Goal: Find contact information: Find contact information

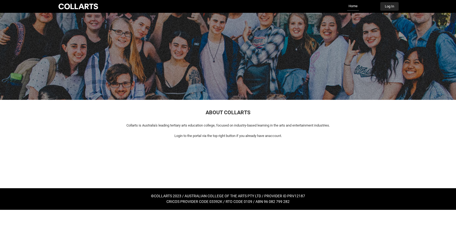
click at [388, 9] on button "Log In" at bounding box center [389, 6] width 18 height 9
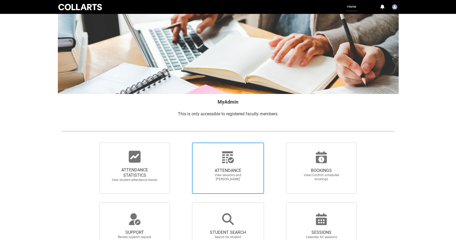
click at [229, 167] on span "ATTENDANCE View sessions and [PERSON_NAME]" at bounding box center [227, 174] width 51 height 22
click at [183, 142] on input "ATTENDANCE View sessions and [PERSON_NAME]" at bounding box center [183, 142] width 0 height 0
radio input "true"
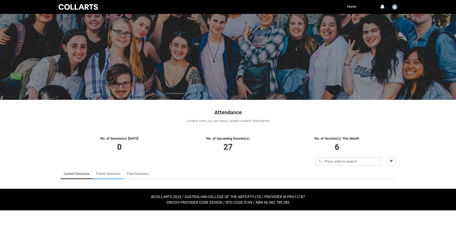
click at [106, 173] on link "Future Sessions" at bounding box center [108, 173] width 25 height 11
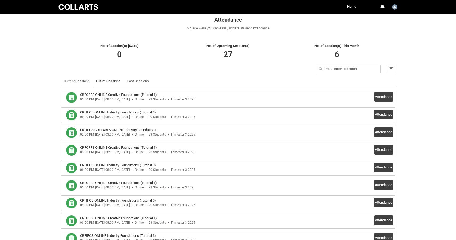
scroll to position [95, 0]
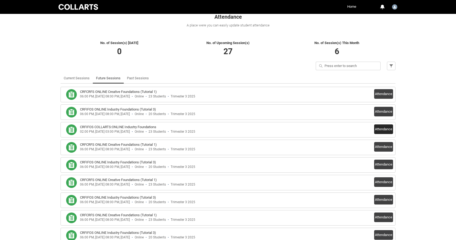
click at [382, 129] on button "Attendance" at bounding box center [383, 129] width 19 height 10
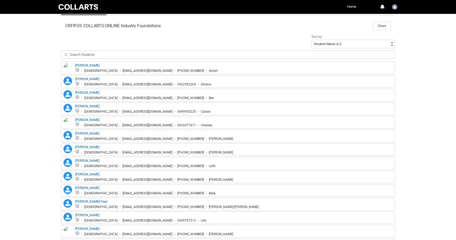
scroll to position [157, 0]
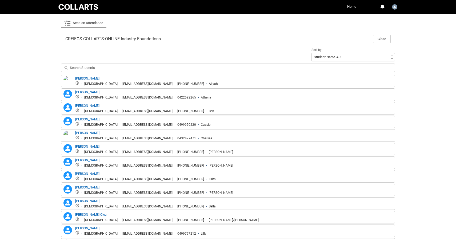
click at [119, 79] on div "[PERSON_NAME] [DEMOGRAPHIC_DATA] [EMAIL_ADDRESS][DOMAIN_NAME] [PHONE_NUMBER] Al…" at bounding box center [146, 81] width 143 height 10
drag, startPoint x: 110, startPoint y: 78, endPoint x: 75, endPoint y: 78, distance: 34.4
click at [75, 78] on div "[PERSON_NAME] [DEMOGRAPHIC_DATA] [EMAIL_ADDRESS][DOMAIN_NAME] [PHONE_NUMBER] Al…" at bounding box center [146, 81] width 143 height 10
copy link "[PERSON_NAME]"
drag, startPoint x: 154, startPoint y: 84, endPoint x: 98, endPoint y: 85, distance: 55.7
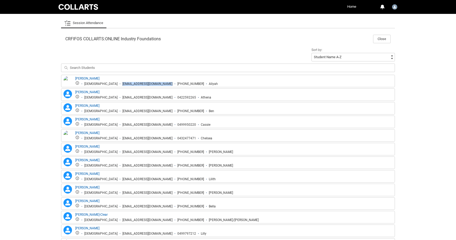
click at [98, 85] on ul "[DEMOGRAPHIC_DATA] [EMAIL_ADDRESS][DOMAIN_NAME] [PHONE_NUMBER] Aliyah" at bounding box center [146, 83] width 143 height 5
copy div "[EMAIL_ADDRESS][DOMAIN_NAME]"
drag, startPoint x: 110, startPoint y: 92, endPoint x: 75, endPoint y: 91, distance: 34.7
click at [75, 91] on div "[PERSON_NAME] [PERSON_NAME] [DEMOGRAPHIC_DATA] [EMAIL_ADDRESS][DOMAIN_NAME] 042…" at bounding box center [136, 95] width 149 height 10
copy link "[PERSON_NAME]"
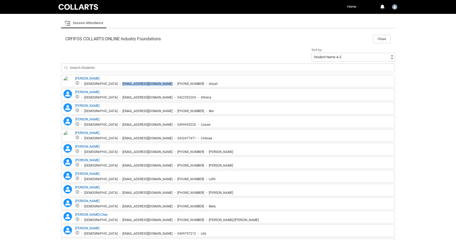
click at [137, 90] on div "[PERSON_NAME] [DEMOGRAPHIC_DATA] [EMAIL_ADDRESS][DOMAIN_NAME] 0422592265 Athena" at bounding box center [143, 95] width 136 height 10
drag, startPoint x: 147, startPoint y: 99, endPoint x: 99, endPoint y: 98, distance: 47.5
click at [99, 98] on ul "[DEMOGRAPHIC_DATA] [EMAIL_ADDRESS][DOMAIN_NAME] 0422592265 Athena" at bounding box center [143, 96] width 136 height 5
copy div "[EMAIL_ADDRESS][DOMAIN_NAME]"
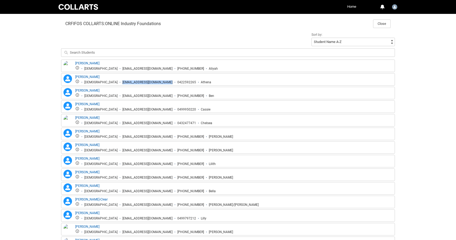
scroll to position [193, 0]
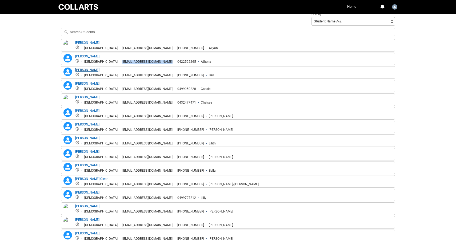
drag, startPoint x: 105, startPoint y: 70, endPoint x: 76, endPoint y: 70, distance: 29.3
click at [76, 70] on div "[PERSON_NAME] [DEMOGRAPHIC_DATA] [EMAIL_ADDRESS][DOMAIN_NAME] [PHONE_NUMBER] Ben" at bounding box center [144, 72] width 139 height 10
copy link "[PERSON_NAME]"
drag, startPoint x: 150, startPoint y: 76, endPoint x: 96, endPoint y: 76, distance: 54.1
click at [96, 76] on ul "[DEMOGRAPHIC_DATA] [EMAIL_ADDRESS][DOMAIN_NAME] [PHONE_NUMBER] Ben" at bounding box center [144, 74] width 139 height 5
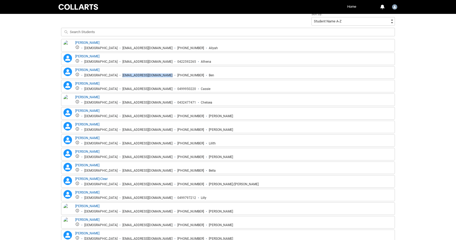
copy div "[EMAIL_ADDRESS][DOMAIN_NAME]"
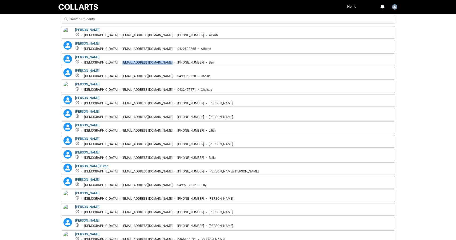
scroll to position [207, 0]
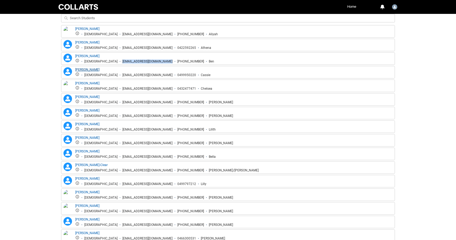
drag, startPoint x: 117, startPoint y: 70, endPoint x: 75, endPoint y: 69, distance: 41.3
click at [75, 69] on div "[PERSON_NAME] [DEMOGRAPHIC_DATA] [EMAIL_ADDRESS][DOMAIN_NAME] 0499950220 Cassie" at bounding box center [142, 72] width 135 height 10
copy link "[PERSON_NAME]"
drag, startPoint x: 154, startPoint y: 75, endPoint x: 99, endPoint y: 74, distance: 55.8
click at [99, 74] on ul "[DEMOGRAPHIC_DATA] [EMAIL_ADDRESS][DOMAIN_NAME] 0499950220 Cassie" at bounding box center [142, 74] width 135 height 5
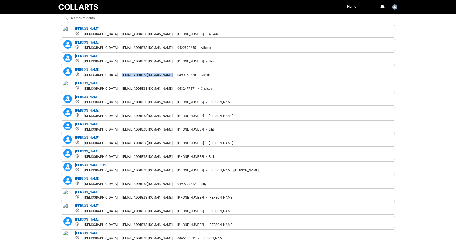
copy div "[EMAIL_ADDRESS][DOMAIN_NAME]"
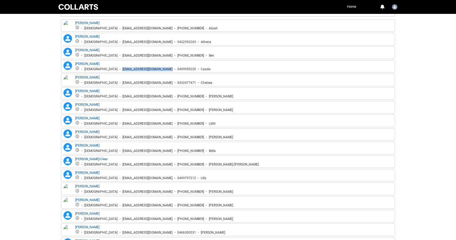
scroll to position [221, 0]
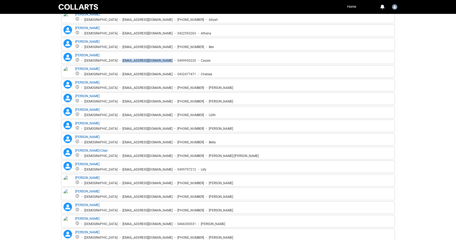
click at [109, 70] on div "[PERSON_NAME] [DEMOGRAPHIC_DATA] [EMAIL_ADDRESS][DOMAIN_NAME] 0432477471 Chelsea" at bounding box center [143, 71] width 137 height 10
drag, startPoint x: 57, startPoint y: 81, endPoint x: 78, endPoint y: 69, distance: 24.4
click at [78, 69] on div "[PERSON_NAME] [DEMOGRAPHIC_DATA] [EMAIL_ADDRESS][DOMAIN_NAME] 0432477471 Chelsea" at bounding box center [143, 71] width 137 height 10
copy div "[PERSON_NAME]"
drag, startPoint x: 155, startPoint y: 75, endPoint x: 100, endPoint y: 75, distance: 55.2
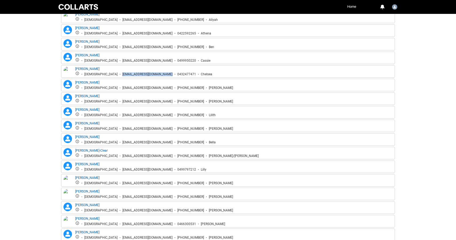
click at [100, 75] on ul "[DEMOGRAPHIC_DATA] [EMAIL_ADDRESS][DOMAIN_NAME] 0432477471 [PERSON_NAME]" at bounding box center [143, 73] width 137 height 5
copy div "[EMAIL_ADDRESS][DOMAIN_NAME]"
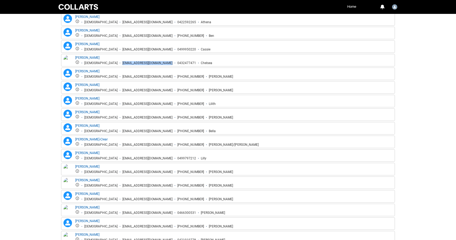
scroll to position [234, 0]
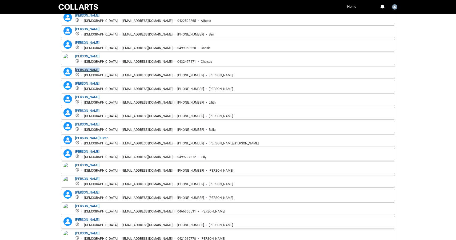
drag, startPoint x: 99, startPoint y: 71, endPoint x: 75, endPoint y: 70, distance: 23.5
click at [75, 70] on div "[PERSON_NAME] [DEMOGRAPHIC_DATA] [EMAIL_ADDRESS][DOMAIN_NAME] [PHONE_NUMBER] [P…" at bounding box center [154, 72] width 158 height 10
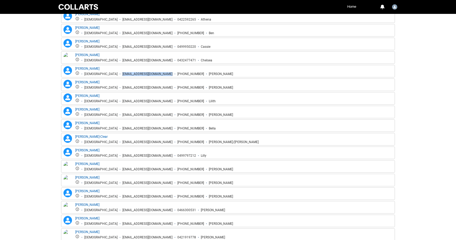
drag, startPoint x: 155, startPoint y: 74, endPoint x: 98, endPoint y: 74, distance: 56.8
click at [98, 74] on ul "[DEMOGRAPHIC_DATA] [EMAIL_ADDRESS][DOMAIN_NAME] [PHONE_NUMBER] [PERSON_NAME]" at bounding box center [154, 73] width 158 height 5
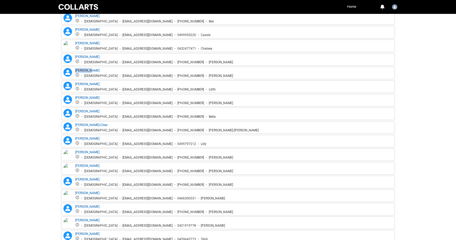
drag, startPoint x: 95, startPoint y: 70, endPoint x: 75, endPoint y: 69, distance: 20.8
click at [75, 69] on div "[PERSON_NAME] [PERSON_NAME] [DEMOGRAPHIC_DATA] [EMAIL_ADDRESS][DOMAIN_NAME] [PH…" at bounding box center [147, 73] width 171 height 10
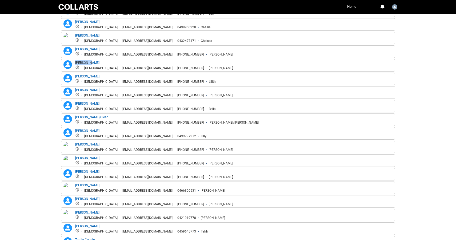
scroll to position [258, 0]
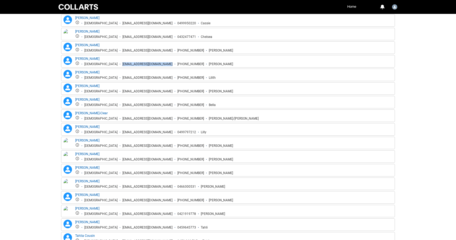
drag, startPoint x: 152, startPoint y: 65, endPoint x: 97, endPoint y: 65, distance: 54.7
click at [97, 65] on ul "[DEMOGRAPHIC_DATA] [EMAIL_ADDRESS][DOMAIN_NAME] [PHONE_NUMBER] [PERSON_NAME]" at bounding box center [154, 63] width 158 height 5
drag, startPoint x: 107, startPoint y: 72, endPoint x: 74, endPoint y: 72, distance: 32.5
click at [74, 72] on div "[PERSON_NAME] [PERSON_NAME] [DEMOGRAPHIC_DATA] [EMAIL_ADDRESS][DOMAIN_NAME] [PH…" at bounding box center [138, 75] width 153 height 10
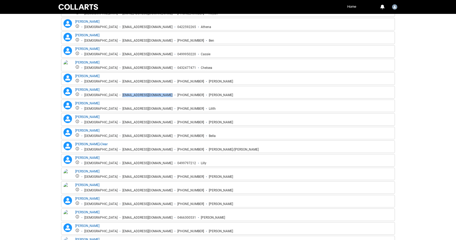
scroll to position [228, 0]
click at [153, 104] on div "[PERSON_NAME] [DEMOGRAPHIC_DATA] [EMAIL_ADDRESS][DOMAIN_NAME] [PHONE_NUMBER] Li…" at bounding box center [145, 105] width 141 height 10
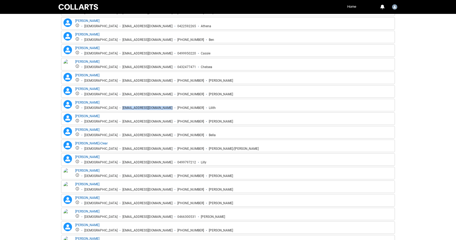
drag, startPoint x: 154, startPoint y: 108, endPoint x: 99, endPoint y: 108, distance: 55.2
click at [99, 108] on ul "[DEMOGRAPHIC_DATA] [EMAIL_ADDRESS][DOMAIN_NAME] [PHONE_NUMBER] Lilith" at bounding box center [145, 107] width 141 height 5
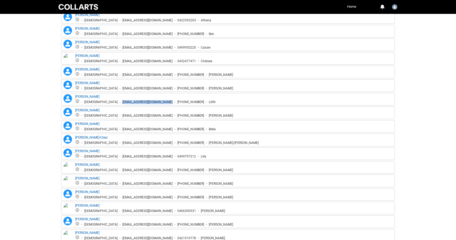
scroll to position [246, 0]
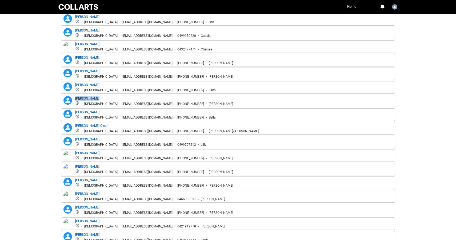
drag, startPoint x: 98, startPoint y: 98, endPoint x: 76, endPoint y: 98, distance: 22.1
click at [76, 98] on div "[PERSON_NAME] [DEMOGRAPHIC_DATA] [EMAIL_ADDRESS][DOMAIN_NAME] [PHONE_NUMBER] [P…" at bounding box center [154, 101] width 158 height 10
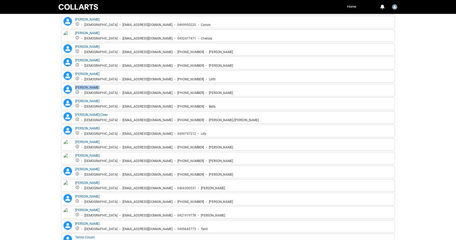
scroll to position [258, 0]
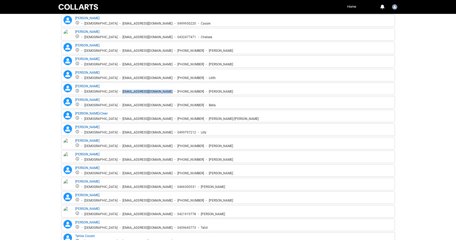
drag, startPoint x: 155, startPoint y: 92, endPoint x: 98, endPoint y: 91, distance: 56.8
click at [98, 91] on ul "[DEMOGRAPHIC_DATA] [EMAIL_ADDRESS][DOMAIN_NAME] [PHONE_NUMBER] [PERSON_NAME]" at bounding box center [154, 91] width 158 height 5
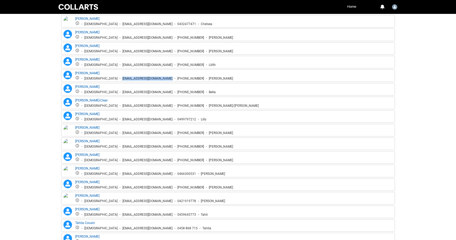
scroll to position [281, 0]
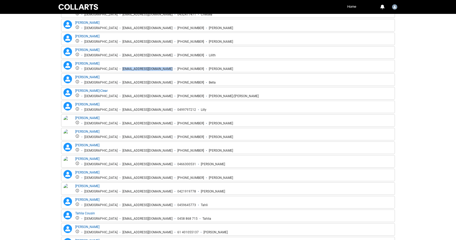
drag, startPoint x: 115, startPoint y: 78, endPoint x: 75, endPoint y: 78, distance: 40.8
click at [75, 78] on div "[PERSON_NAME] [PERSON_NAME] [DEMOGRAPHIC_DATA] [EMAIL_ADDRESS][DOMAIN_NAME] [PH…" at bounding box center [138, 80] width 153 height 10
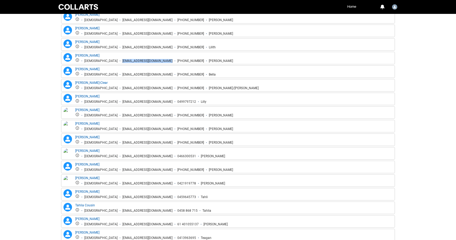
scroll to position [293, 0]
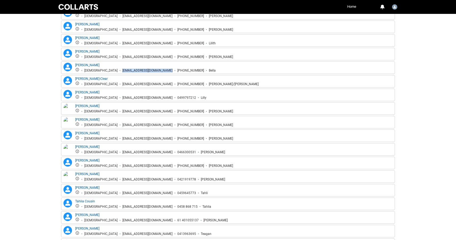
drag, startPoint x: 155, startPoint y: 71, endPoint x: 99, endPoint y: 71, distance: 56.5
click at [99, 71] on ul "[DEMOGRAPHIC_DATA] [EMAIL_ADDRESS][DOMAIN_NAME] [PHONE_NUMBER] [PERSON_NAME]" at bounding box center [145, 69] width 141 height 5
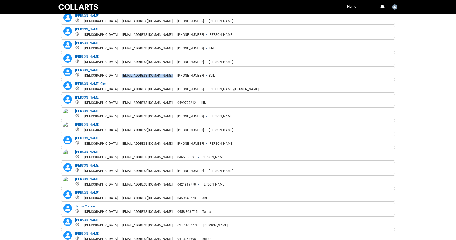
click at [151, 63] on div "[EMAIL_ADDRESS][DOMAIN_NAME]" at bounding box center [147, 62] width 50 height 4
drag, startPoint x: 155, startPoint y: 61, endPoint x: 98, endPoint y: 61, distance: 56.8
click at [98, 61] on ul "[DEMOGRAPHIC_DATA] [EMAIL_ADDRESS][DOMAIN_NAME] [PHONE_NUMBER] [PERSON_NAME]" at bounding box center [154, 61] width 158 height 5
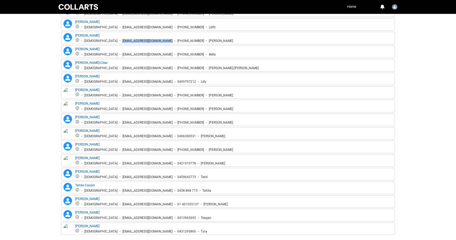
scroll to position [310, 0]
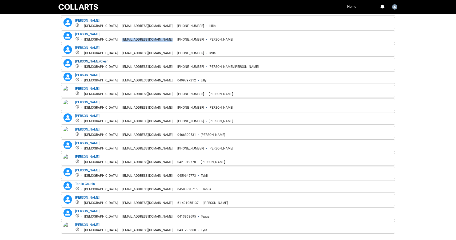
drag, startPoint x: 112, startPoint y: 62, endPoint x: 76, endPoint y: 62, distance: 36.3
click at [76, 62] on div "[PERSON_NAME]-Clear [DEMOGRAPHIC_DATA] [EMAIL_ADDRESS][DOMAIN_NAME] [PHONE_NUMB…" at bounding box center [166, 64] width 183 height 10
drag, startPoint x: 154, startPoint y: 67, endPoint x: 98, endPoint y: 68, distance: 56.3
click at [98, 68] on ul "[DEMOGRAPHIC_DATA] [EMAIL_ADDRESS][DOMAIN_NAME] [PHONE_NUMBER] [PERSON_NAME]/[P…" at bounding box center [166, 66] width 183 height 5
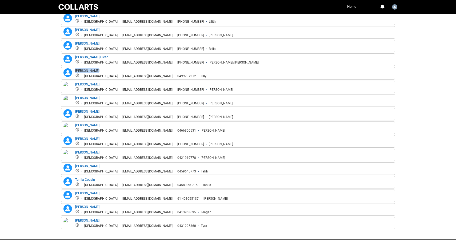
drag, startPoint x: 103, startPoint y: 73, endPoint x: 76, endPoint y: 71, distance: 27.0
click at [76, 71] on div "[PERSON_NAME] [DEMOGRAPHIC_DATA] [EMAIL_ADDRESS][DOMAIN_NAME] 0499797212 [PERSO…" at bounding box center [140, 73] width 131 height 10
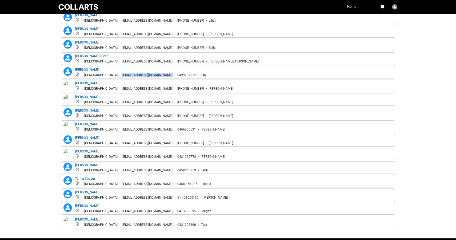
drag, startPoint x: 154, startPoint y: 75, endPoint x: 99, endPoint y: 76, distance: 55.5
click at [99, 76] on ul "[DEMOGRAPHIC_DATA] [EMAIL_ADDRESS][DOMAIN_NAME] 0499797212 Lilly" at bounding box center [140, 74] width 131 height 5
drag, startPoint x: 97, startPoint y: 82, endPoint x: 76, endPoint y: 82, distance: 20.8
click at [76, 82] on div "[PERSON_NAME] [DEMOGRAPHIC_DATA] [EMAIL_ADDRESS][DOMAIN_NAME] [PHONE_NUMBER] [P…" at bounding box center [154, 86] width 158 height 10
drag, startPoint x: 150, startPoint y: 89, endPoint x: 95, endPoint y: 89, distance: 54.1
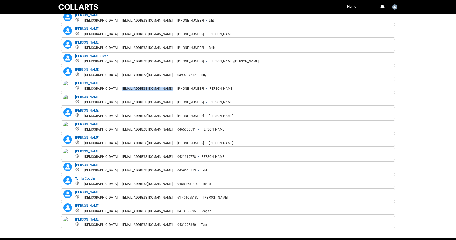
click at [95, 89] on ul "[DEMOGRAPHIC_DATA] [EMAIL_ADDRESS][DOMAIN_NAME] [PHONE_NUMBER] [PERSON_NAME]" at bounding box center [154, 88] width 158 height 5
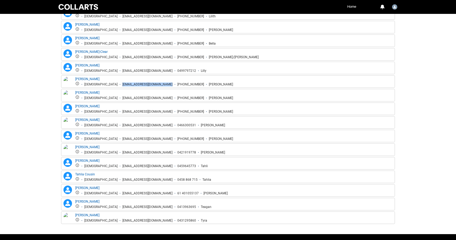
scroll to position [335, 0]
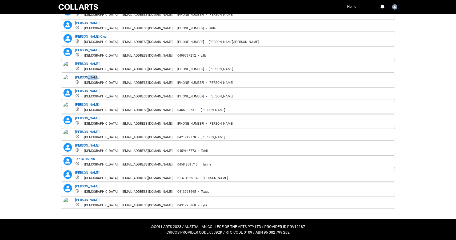
drag, startPoint x: 110, startPoint y: 78, endPoint x: 87, endPoint y: 76, distance: 22.4
click at [87, 76] on div "[PERSON_NAME] [DEMOGRAPHIC_DATA] [EMAIL_ADDRESS][DOMAIN_NAME] [PHONE_NUMBER] [P…" at bounding box center [154, 80] width 158 height 10
click at [99, 77] on div "[PERSON_NAME] [DEMOGRAPHIC_DATA] [EMAIL_ADDRESS][DOMAIN_NAME] [PHONE_NUMBER] [P…" at bounding box center [154, 80] width 158 height 10
drag, startPoint x: 103, startPoint y: 77, endPoint x: 75, endPoint y: 78, distance: 28.0
click at [75, 78] on div "[PERSON_NAME] [DEMOGRAPHIC_DATA] [EMAIL_ADDRESS][DOMAIN_NAME] [PHONE_NUMBER] [P…" at bounding box center [147, 80] width 171 height 10
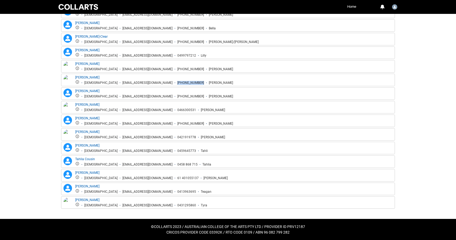
drag, startPoint x: 184, startPoint y: 82, endPoint x: 160, endPoint y: 82, distance: 23.7
click at [160, 82] on ul "[DEMOGRAPHIC_DATA] [EMAIL_ADDRESS][DOMAIN_NAME] [PHONE_NUMBER] [PERSON_NAME]" at bounding box center [154, 82] width 158 height 5
drag, startPoint x: 156, startPoint y: 82, endPoint x: 99, endPoint y: 84, distance: 56.8
click at [99, 84] on ul "[DEMOGRAPHIC_DATA] [EMAIL_ADDRESS][DOMAIN_NAME] [PHONE_NUMBER] [PERSON_NAME]" at bounding box center [154, 82] width 158 height 5
drag, startPoint x: 101, startPoint y: 92, endPoint x: 74, endPoint y: 91, distance: 26.1
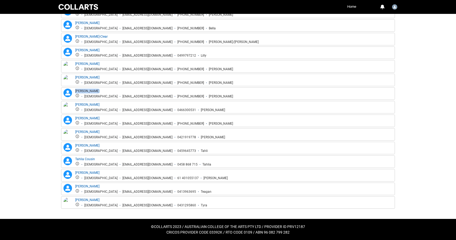
click at [74, 91] on div "[PERSON_NAME] [PERSON_NAME] [DEMOGRAPHIC_DATA] [EMAIL_ADDRESS][DOMAIN_NAME] [PH…" at bounding box center [147, 94] width 171 height 10
click at [163, 92] on div "[PERSON_NAME] [DEMOGRAPHIC_DATA] [EMAIL_ADDRESS][DOMAIN_NAME] [PHONE_NUMBER] [P…" at bounding box center [154, 94] width 158 height 10
drag, startPoint x: 156, startPoint y: 96, endPoint x: 98, endPoint y: 98, distance: 58.4
click at [98, 98] on ul "[DEMOGRAPHIC_DATA] [EMAIL_ADDRESS][DOMAIN_NAME] [PHONE_NUMBER] [PERSON_NAME]" at bounding box center [154, 95] width 158 height 5
drag, startPoint x: 98, startPoint y: 105, endPoint x: 74, endPoint y: 105, distance: 23.2
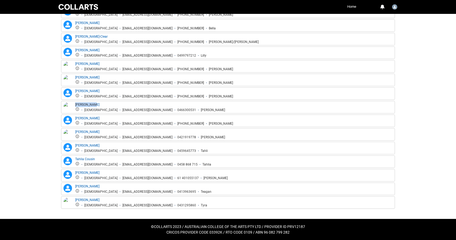
click at [74, 105] on div "[PERSON_NAME] [DEMOGRAPHIC_DATA] [EMAIL_ADDRESS][DOMAIN_NAME] 0466300531 [PERSO…" at bounding box center [143, 107] width 163 height 10
drag, startPoint x: 152, startPoint y: 109, endPoint x: 95, endPoint y: 109, distance: 56.8
click at [95, 109] on ul "[DEMOGRAPHIC_DATA] [EMAIL_ADDRESS][DOMAIN_NAME] 0466300531 [PERSON_NAME]" at bounding box center [150, 109] width 150 height 5
drag, startPoint x: 98, startPoint y: 119, endPoint x: 73, endPoint y: 119, distance: 25.6
click at [73, 119] on div "[PERSON_NAME] [PERSON_NAME] [DEMOGRAPHIC_DATA] [EMAIL_ADDRESS][DOMAIN_NAME] [PH…" at bounding box center [147, 121] width 171 height 10
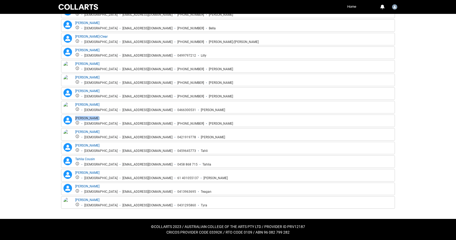
click at [164, 120] on div "[PERSON_NAME] [DEMOGRAPHIC_DATA] [EMAIL_ADDRESS][DOMAIN_NAME] [PHONE_NUMBER] [P…" at bounding box center [154, 121] width 158 height 10
drag, startPoint x: 157, startPoint y: 123, endPoint x: 99, endPoint y: 125, distance: 57.9
click at [99, 125] on ul "[DEMOGRAPHIC_DATA] [EMAIL_ADDRESS][DOMAIN_NAME] [PHONE_NUMBER] [PERSON_NAME]" at bounding box center [154, 123] width 158 height 5
click at [116, 128] on div "[PERSON_NAME] [DEMOGRAPHIC_DATA] [EMAIL_ADDRESS][DOMAIN_NAME] 0421919778 [PERSO…" at bounding box center [228, 134] width 334 height 13
drag, startPoint x: 105, startPoint y: 130, endPoint x: 75, endPoint y: 131, distance: 29.9
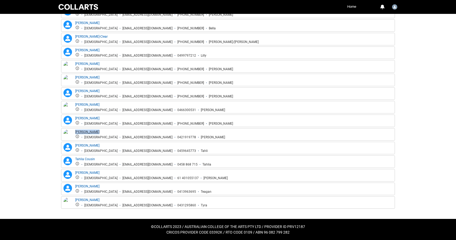
click at [75, 131] on div "[PERSON_NAME] [DEMOGRAPHIC_DATA] [EMAIL_ADDRESS][DOMAIN_NAME] 0421919778 [PERSO…" at bounding box center [150, 134] width 150 height 10
click at [151, 132] on div "[PERSON_NAME] [DEMOGRAPHIC_DATA] [EMAIL_ADDRESS][DOMAIN_NAME] 0421919778 [PERSO…" at bounding box center [150, 134] width 150 height 10
drag, startPoint x: 155, startPoint y: 138, endPoint x: 99, endPoint y: 138, distance: 56.3
click at [99, 138] on ul "[DEMOGRAPHIC_DATA] [EMAIL_ADDRESS][DOMAIN_NAME] 0421919778 [PERSON_NAME]" at bounding box center [150, 136] width 150 height 5
drag, startPoint x: 113, startPoint y: 145, endPoint x: 76, endPoint y: 145, distance: 36.8
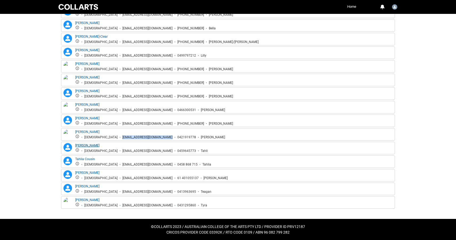
click at [76, 145] on div "[PERSON_NAME] [DEMOGRAPHIC_DATA] [EMAIL_ADDRESS][DOMAIN_NAME] 0459645773 Tahli" at bounding box center [141, 148] width 133 height 10
click at [156, 145] on div "[PERSON_NAME] [DEMOGRAPHIC_DATA] [EMAIL_ADDRESS][DOMAIN_NAME] 0459645773 Tahli" at bounding box center [141, 148] width 133 height 10
drag, startPoint x: 156, startPoint y: 149, endPoint x: 99, endPoint y: 152, distance: 56.6
click at [99, 152] on ul "[DEMOGRAPHIC_DATA] [EMAIL_ADDRESS][DOMAIN_NAME] 0459645773 Tahli" at bounding box center [141, 150] width 133 height 5
drag, startPoint x: 99, startPoint y: 159, endPoint x: 76, endPoint y: 160, distance: 23.2
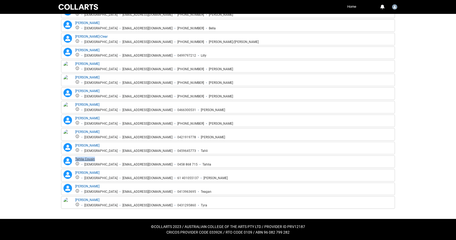
click at [76, 160] on div "Tahlia Cousin [DEMOGRAPHIC_DATA] [EMAIL_ADDRESS][DOMAIN_NAME] 0458 868 715 Tahl…" at bounding box center [143, 162] width 136 height 10
click at [132, 155] on div "Tahlia Cousin [PERSON_NAME] [DEMOGRAPHIC_DATA] [EMAIL_ADDRESS][DOMAIN_NAME] 045…" at bounding box center [228, 161] width 334 height 13
drag, startPoint x: 154, startPoint y: 163, endPoint x: 98, endPoint y: 165, distance: 55.2
click at [98, 165] on ul "[DEMOGRAPHIC_DATA] [EMAIL_ADDRESS][DOMAIN_NAME] 0458 868 715 Tahlia" at bounding box center [143, 163] width 136 height 5
drag, startPoint x: 99, startPoint y: 171, endPoint x: 75, endPoint y: 172, distance: 24.3
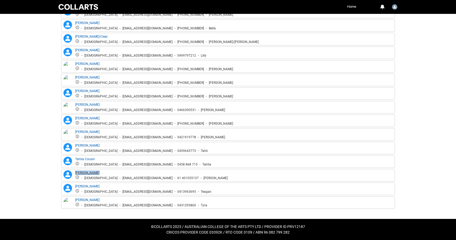
click at [75, 172] on div "[PERSON_NAME] [DEMOGRAPHIC_DATA] [EMAIL_ADDRESS][DOMAIN_NAME] 61 401055137 [PER…" at bounding box center [151, 175] width 153 height 10
drag, startPoint x: 154, startPoint y: 178, endPoint x: 99, endPoint y: 177, distance: 54.4
click at [99, 177] on ul "[DEMOGRAPHIC_DATA] [EMAIL_ADDRESS][DOMAIN_NAME] 61 401055137 [PERSON_NAME]" at bounding box center [151, 177] width 153 height 5
drag, startPoint x: 101, startPoint y: 187, endPoint x: 75, endPoint y: 186, distance: 26.4
click at [75, 186] on div "Teagan [PERSON_NAME] [PERSON_NAME] [DEMOGRAPHIC_DATA] [EMAIL_ADDRESS][DOMAIN_NA…" at bounding box center [136, 189] width 149 height 10
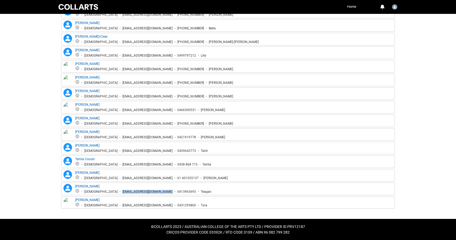
drag, startPoint x: 155, startPoint y: 191, endPoint x: 99, endPoint y: 191, distance: 55.5
click at [99, 191] on ul "[DEMOGRAPHIC_DATA] [EMAIL_ADDRESS][DOMAIN_NAME] 0413963695 Teagan" at bounding box center [143, 191] width 136 height 5
click at [95, 194] on div "Teagan [PERSON_NAME] [PERSON_NAME] [DEMOGRAPHIC_DATA] [EMAIL_ADDRESS][DOMAIN_NA…" at bounding box center [228, 188] width 334 height 13
drag, startPoint x: 96, startPoint y: 200, endPoint x: 75, endPoint y: 200, distance: 21.1
click at [75, 200] on div "[PERSON_NAME] [DEMOGRAPHIC_DATA] [EMAIL_ADDRESS][DOMAIN_NAME] 0431295860 Tyra" at bounding box center [134, 202] width 145 height 10
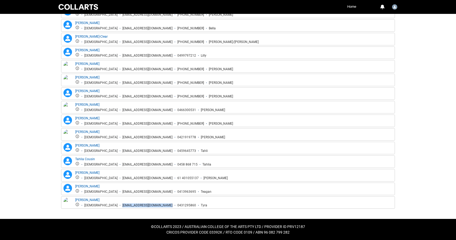
drag, startPoint x: 147, startPoint y: 204, endPoint x: 98, endPoint y: 205, distance: 48.8
click at [98, 205] on ul "[DEMOGRAPHIC_DATA] [EMAIL_ADDRESS][DOMAIN_NAME] 0431295860 Tyra" at bounding box center [141, 204] width 132 height 5
